Goal: Information Seeking & Learning: Learn about a topic

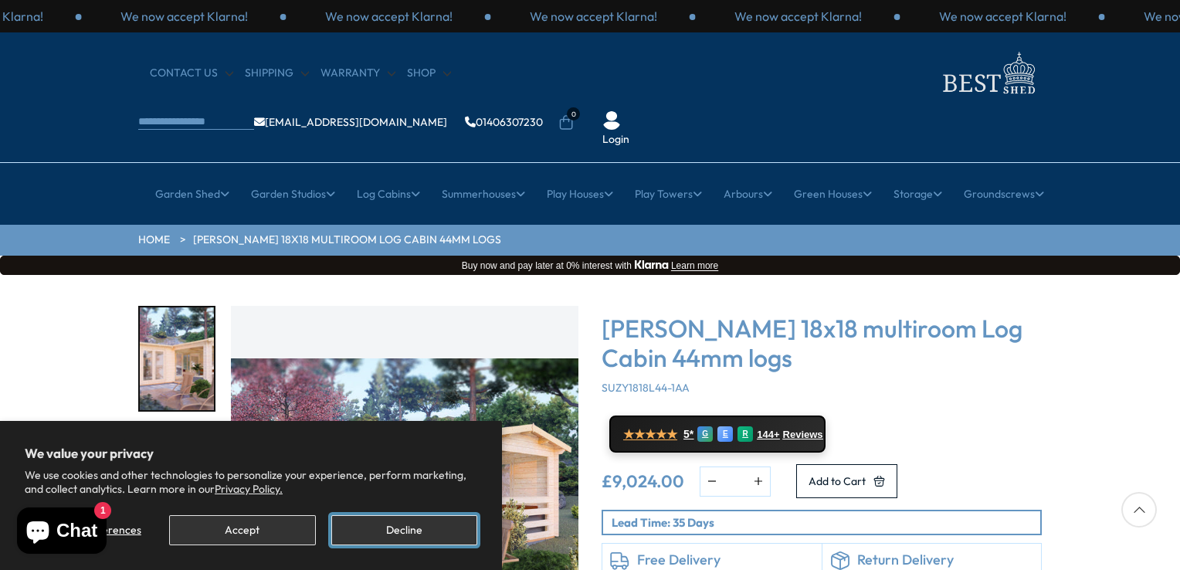
click at [428, 529] on button "Decline" at bounding box center [404, 530] width 146 height 30
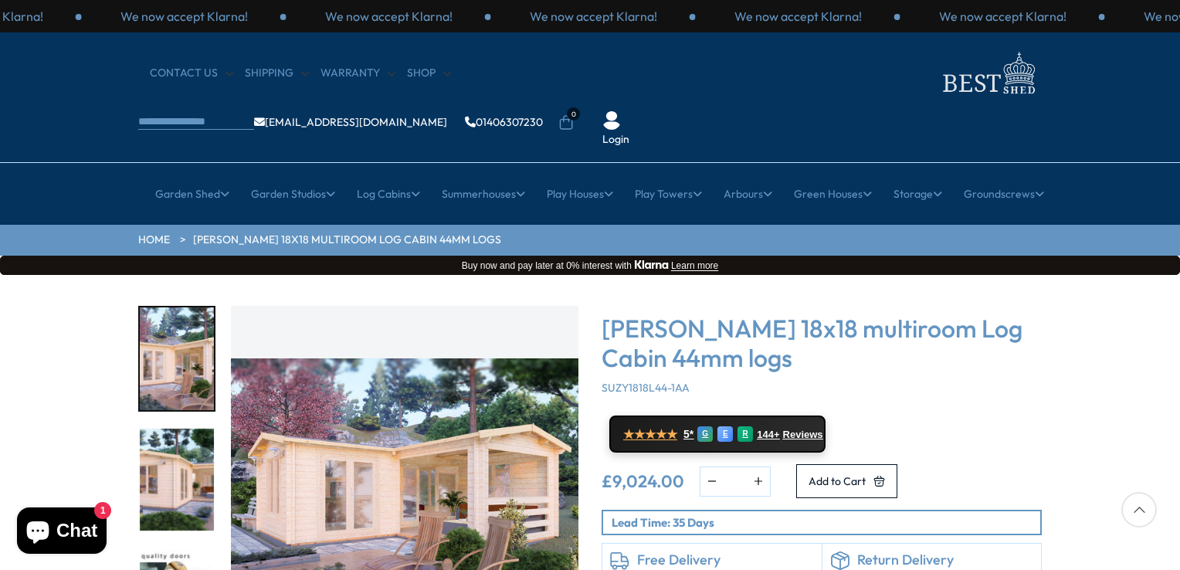
click at [175, 344] on img "1 / 7" at bounding box center [177, 358] width 74 height 103
click at [179, 428] on img "2 / 7" at bounding box center [177, 479] width 74 height 103
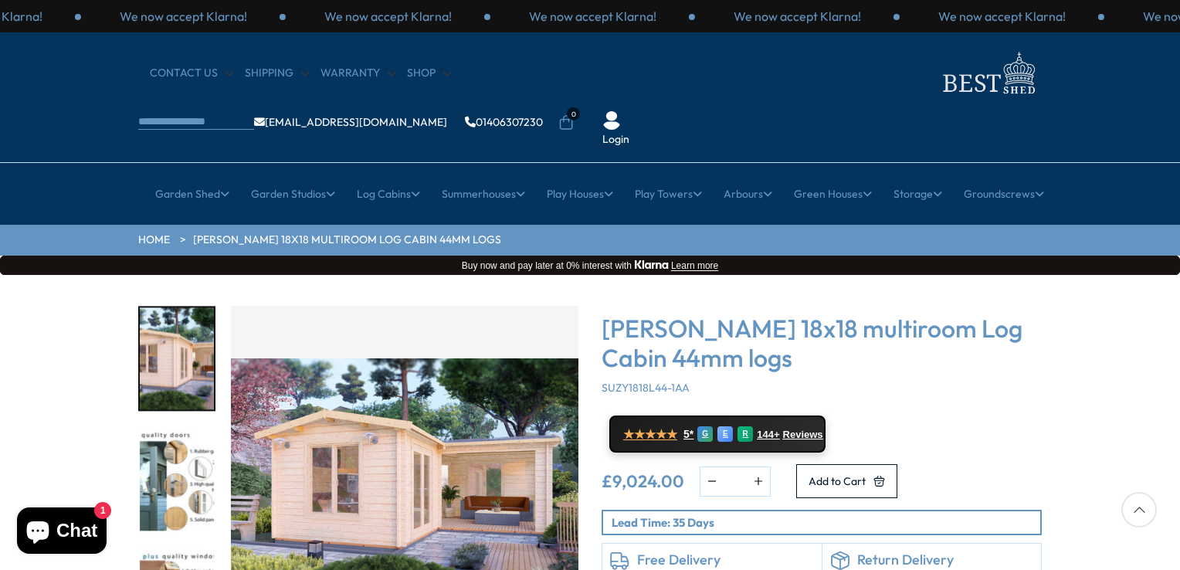
click at [448, 421] on img "2 / 7" at bounding box center [404, 479] width 347 height 347
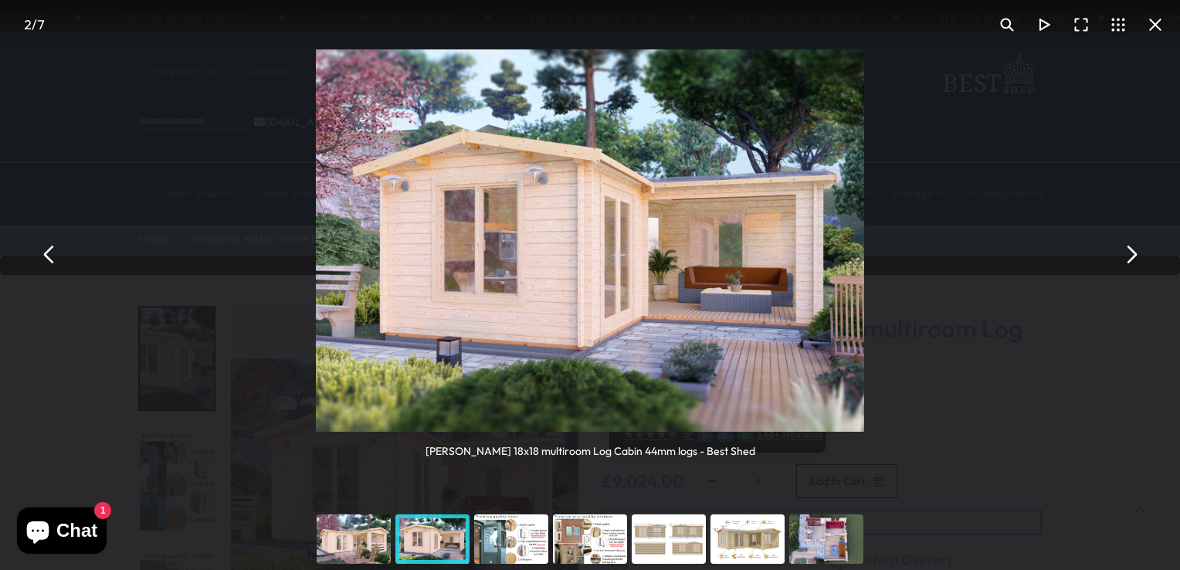
click at [1135, 252] on button "You can close this modal content with the ESC key" at bounding box center [1130, 253] width 37 height 37
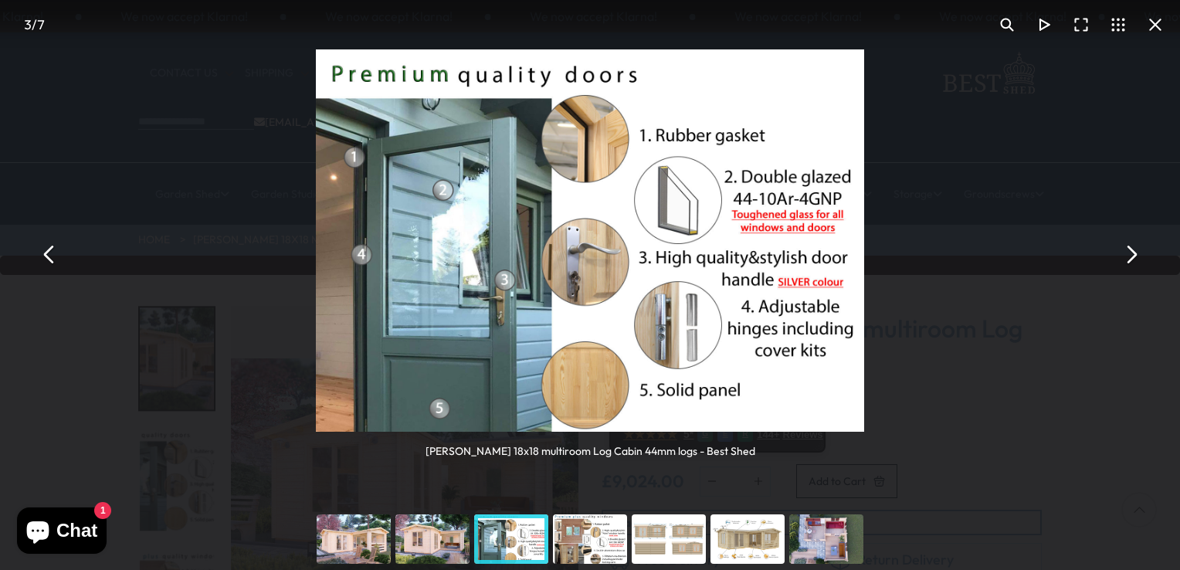
click at [1135, 252] on button "You can close this modal content with the ESC key" at bounding box center [1130, 253] width 37 height 37
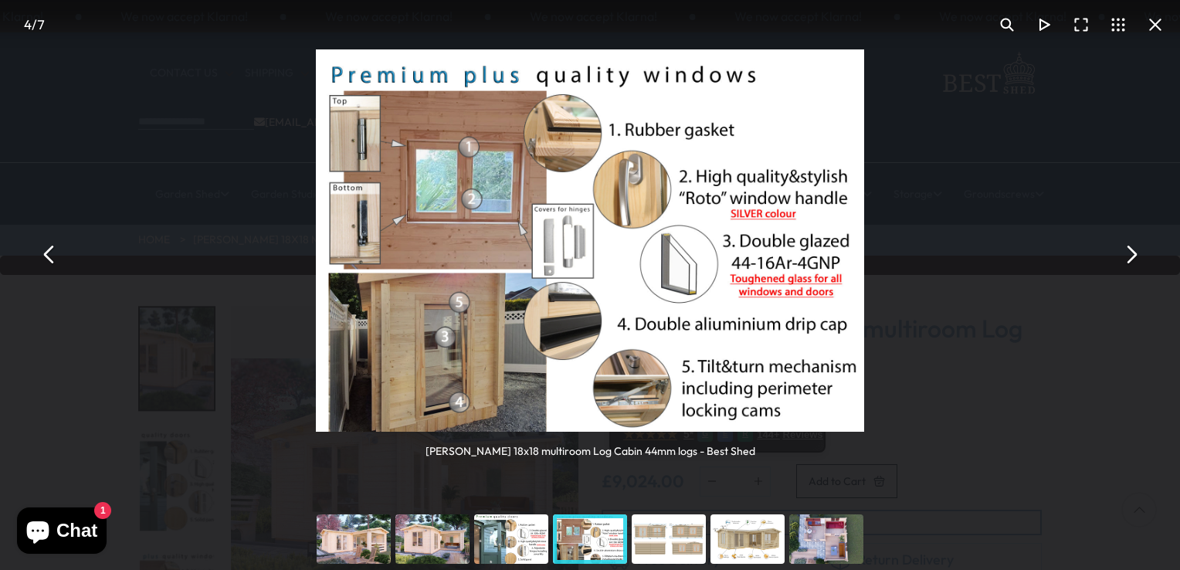
click at [49, 259] on button "You can close this modal content with the ESC key" at bounding box center [49, 253] width 37 height 37
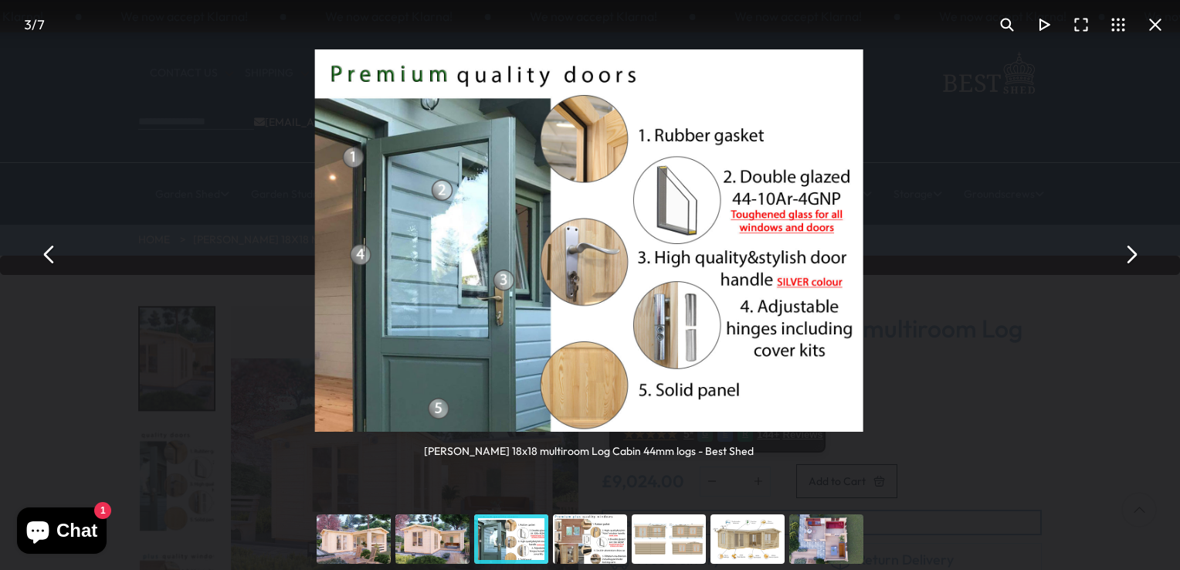
click at [49, 259] on button "You can close this modal content with the ESC key" at bounding box center [49, 253] width 37 height 37
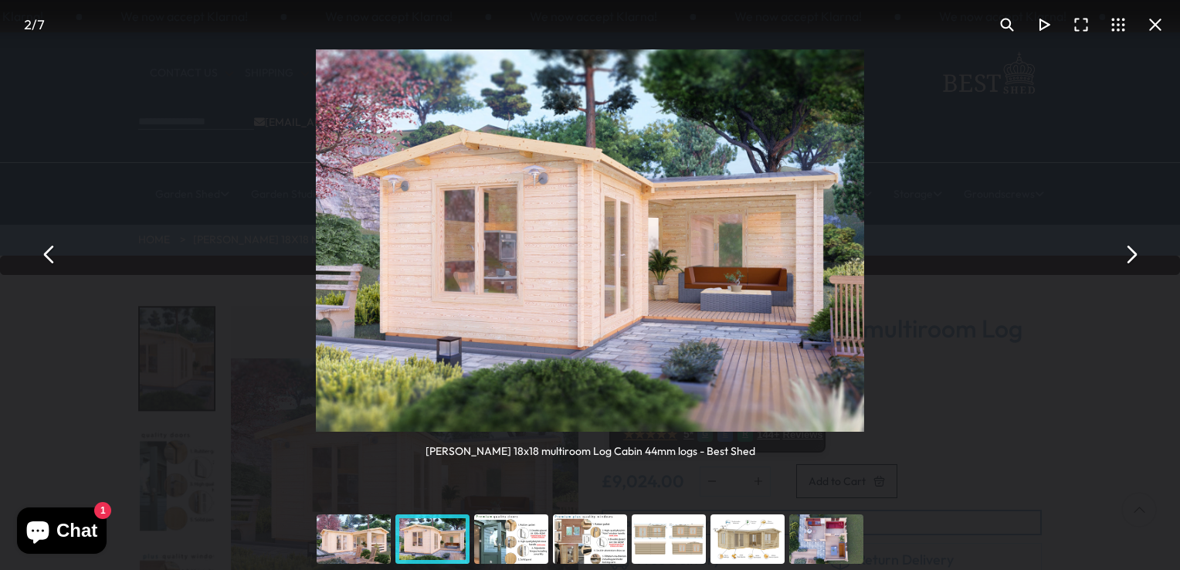
click at [49, 259] on button "You can close this modal content with the ESC key" at bounding box center [49, 253] width 37 height 37
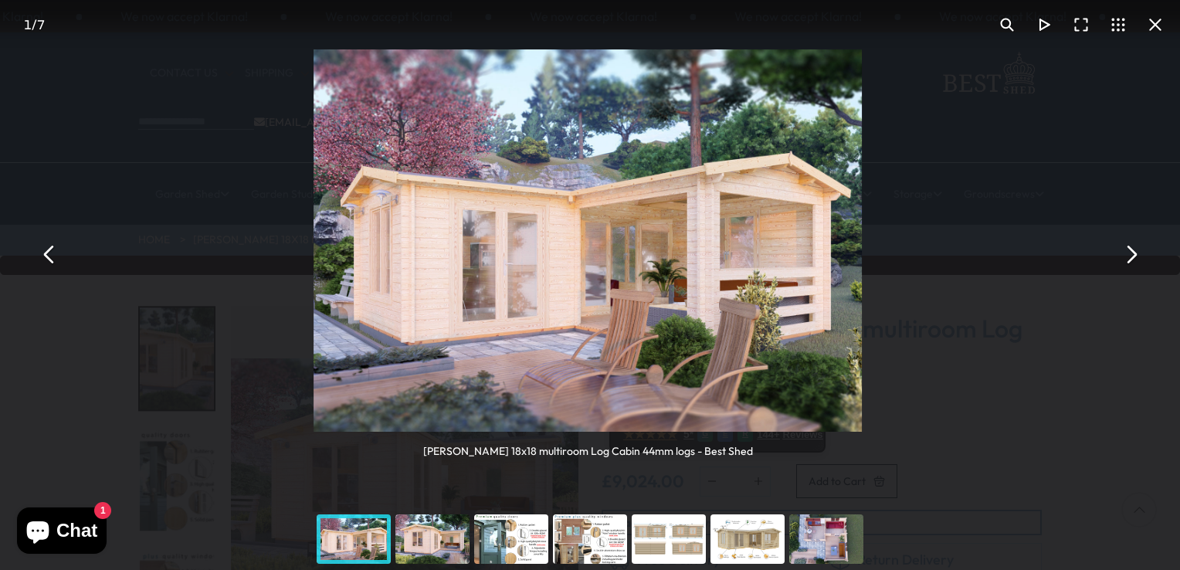
click at [49, 259] on button "You can close this modal content with the ESC key" at bounding box center [49, 253] width 37 height 37
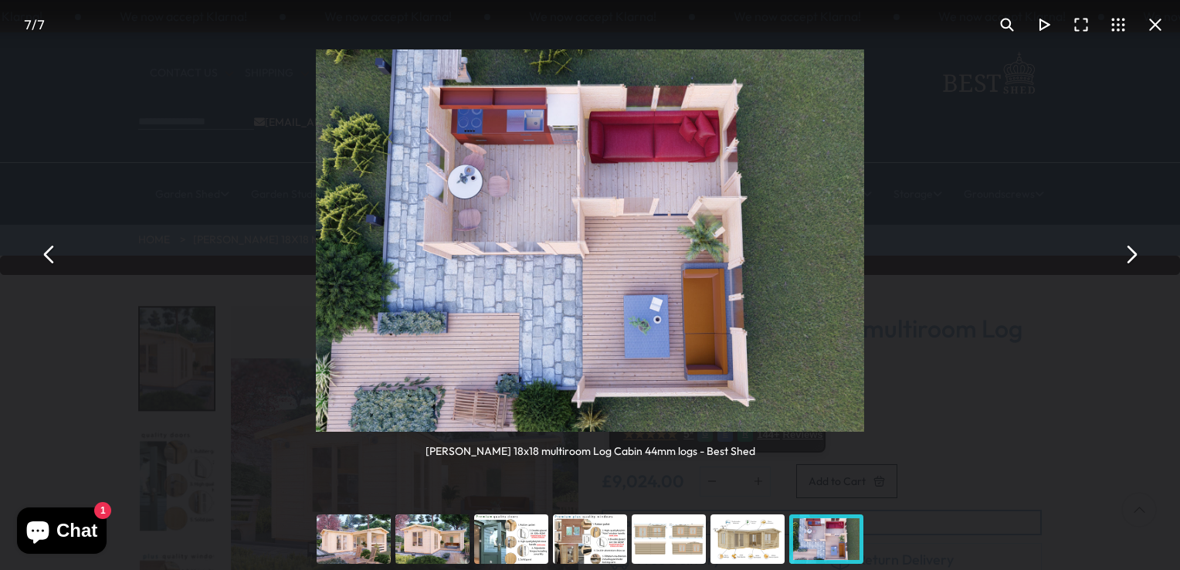
click at [49, 259] on button "You can close this modal content with the ESC key" at bounding box center [49, 253] width 37 height 37
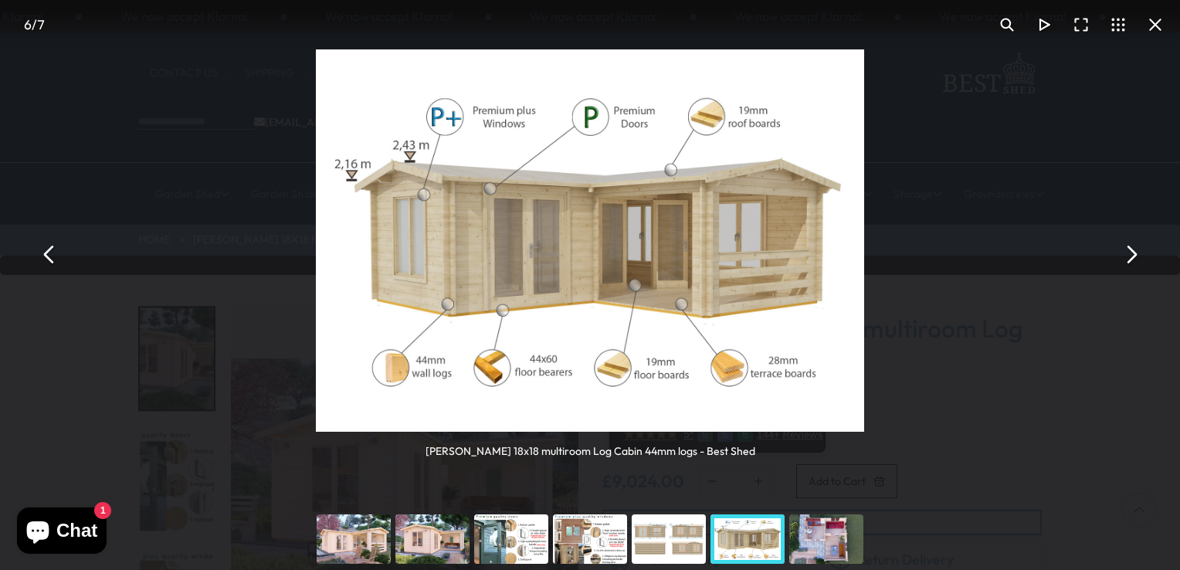
click at [49, 259] on button "You can close this modal content with the ESC key" at bounding box center [49, 253] width 37 height 37
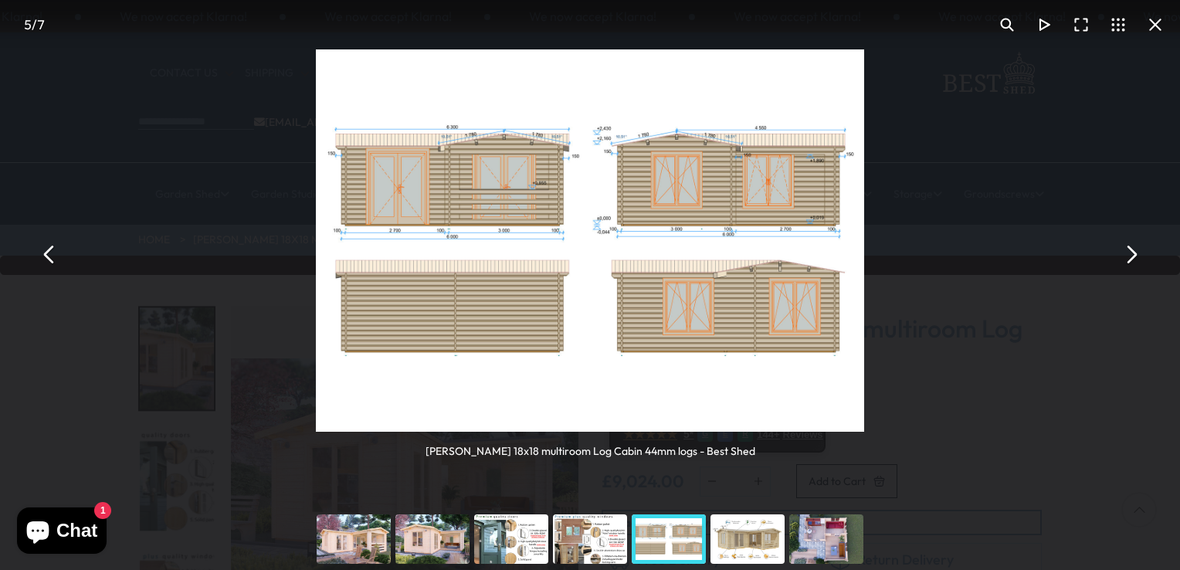
click at [49, 259] on button "You can close this modal content with the ESC key" at bounding box center [49, 253] width 37 height 37
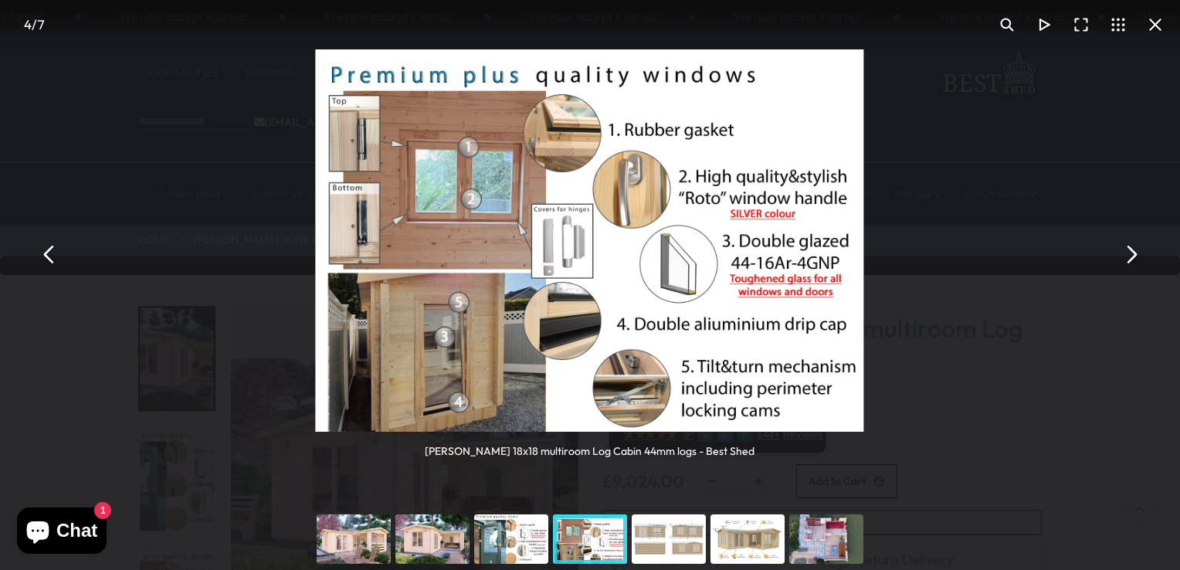
click at [49, 259] on button "You can close this modal content with the ESC key" at bounding box center [49, 253] width 37 height 37
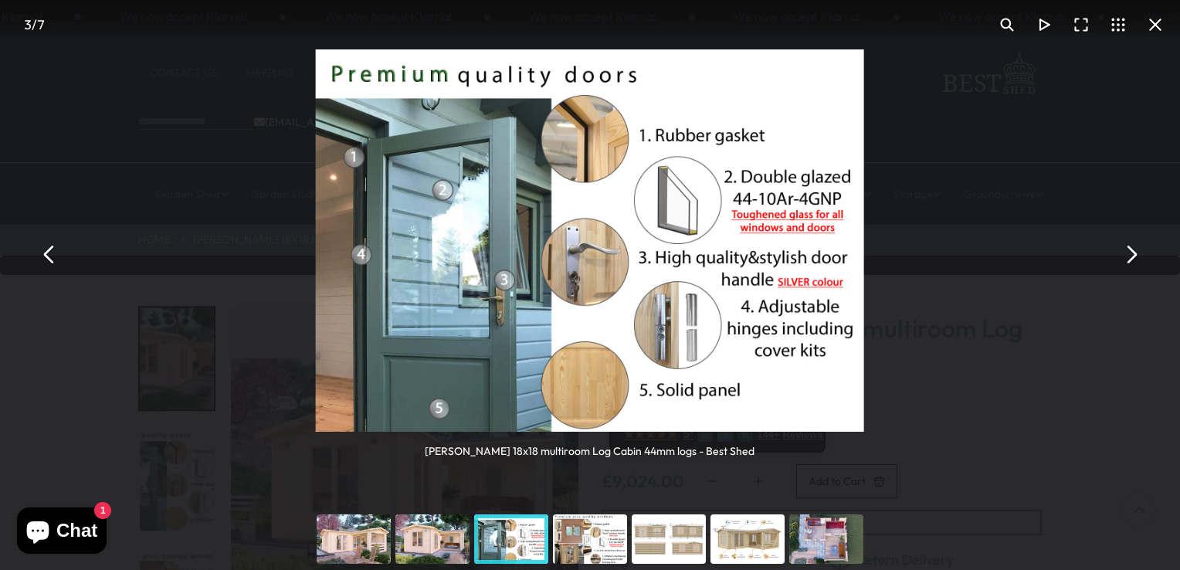
click at [49, 259] on button "You can close this modal content with the ESC key" at bounding box center [49, 253] width 37 height 37
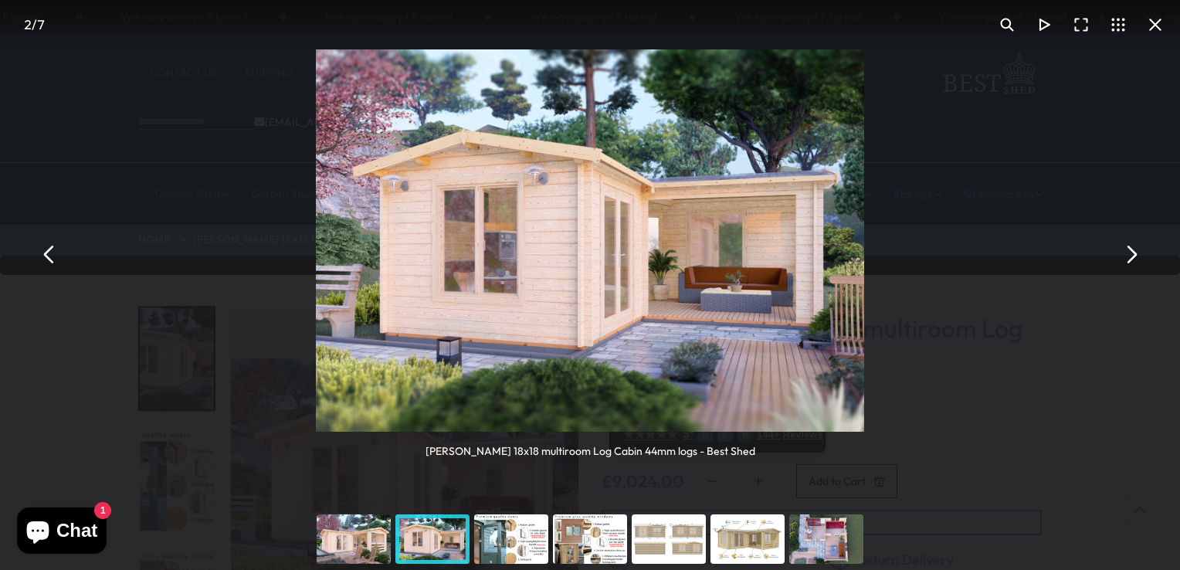
click at [49, 259] on button "You can close this modal content with the ESC key" at bounding box center [49, 253] width 37 height 37
